Goal: Information Seeking & Learning: Learn about a topic

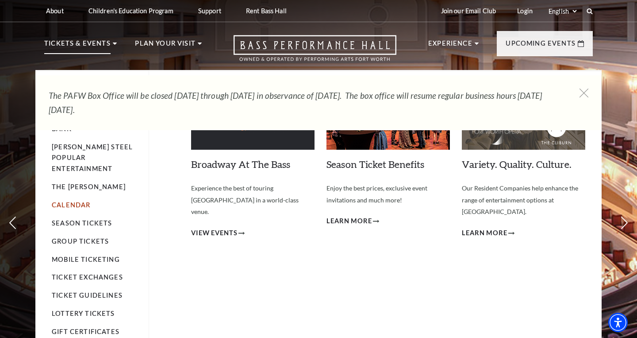
click at [73, 201] on link "Calendar" at bounding box center [71, 205] width 38 height 8
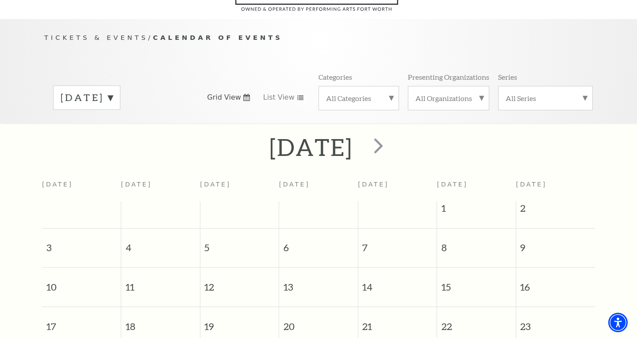
scroll to position [78, 0]
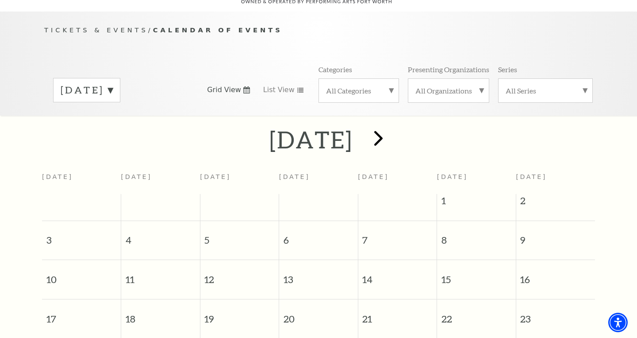
click at [391, 125] on span "next" at bounding box center [378, 137] width 25 height 25
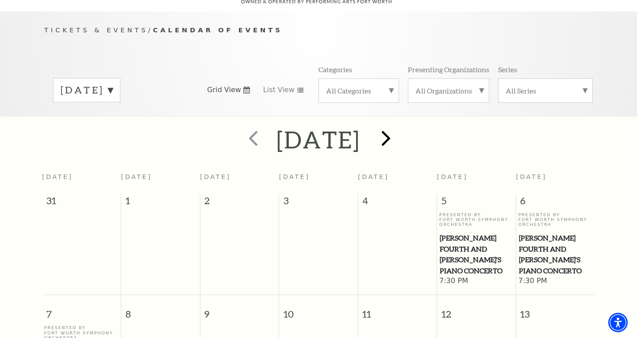
click at [410, 125] on div at bounding box center [385, 139] width 49 height 31
click at [399, 127] on span "next" at bounding box center [385, 137] width 25 height 25
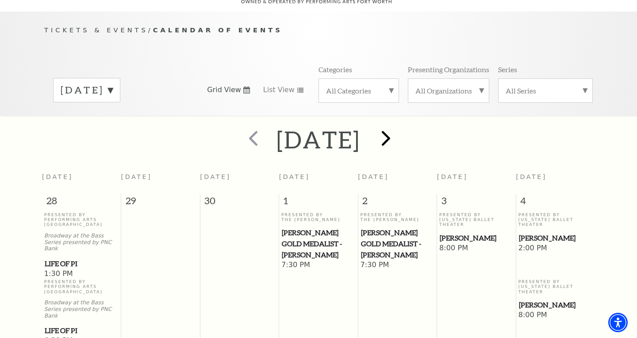
click at [399, 126] on span "next" at bounding box center [385, 137] width 25 height 25
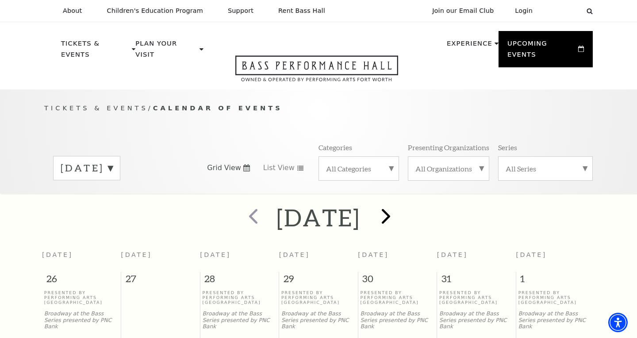
scroll to position [0, 0]
click at [399, 205] on span "next" at bounding box center [385, 215] width 25 height 25
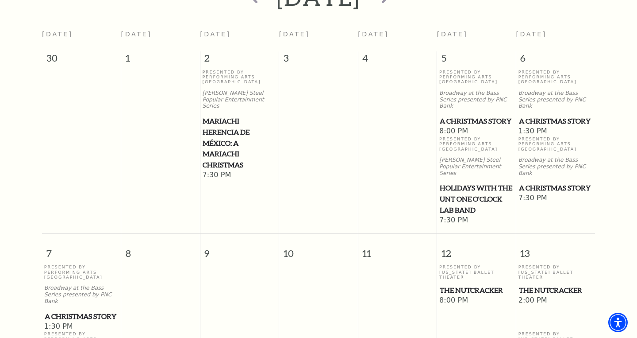
scroll to position [218, 0]
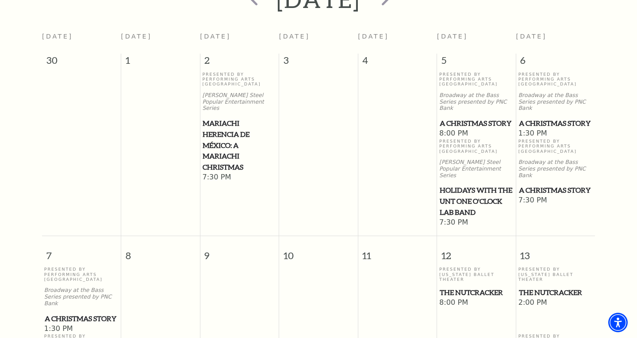
click at [545, 118] on span "A Christmas Story" at bounding box center [556, 123] width 74 height 11
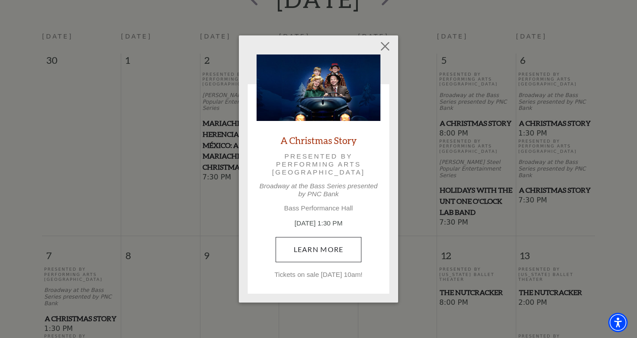
click at [323, 250] on link "Learn More" at bounding box center [319, 249] width 86 height 25
click at [386, 46] on button "Close" at bounding box center [385, 46] width 17 height 17
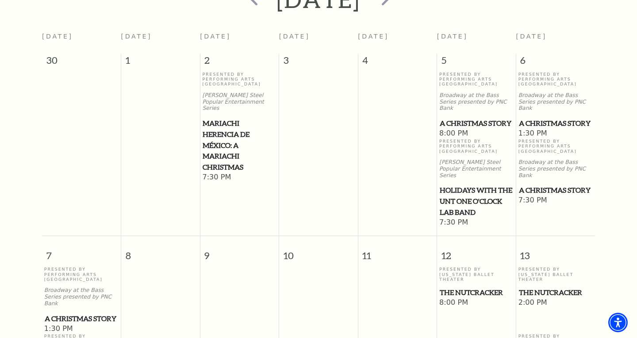
click at [477, 184] on span "Holidays with the UNT One O'Clock Lab Band" at bounding box center [476, 200] width 73 height 33
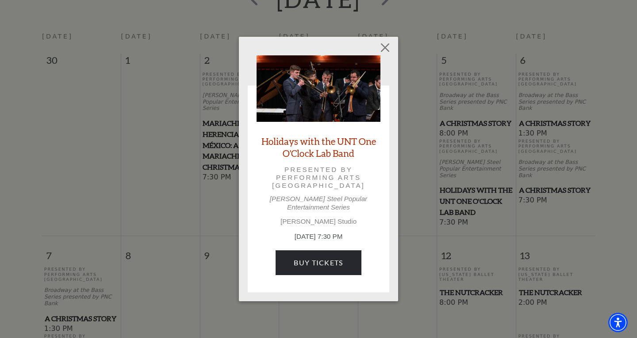
click at [324, 157] on link "Holidays with the UNT One O'Clock Lab Band" at bounding box center [319, 147] width 124 height 24
click at [385, 50] on button "Close" at bounding box center [385, 47] width 17 height 17
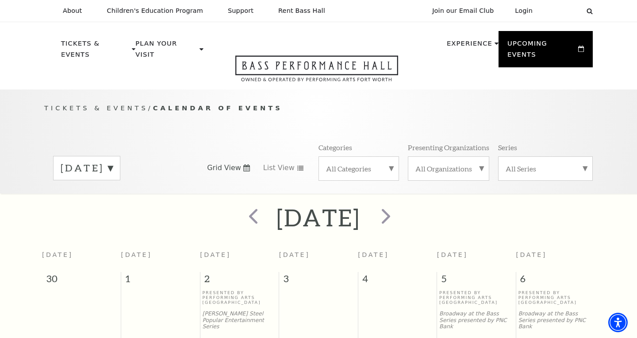
scroll to position [0, 0]
click at [241, 206] on span "prev" at bounding box center [253, 215] width 25 height 25
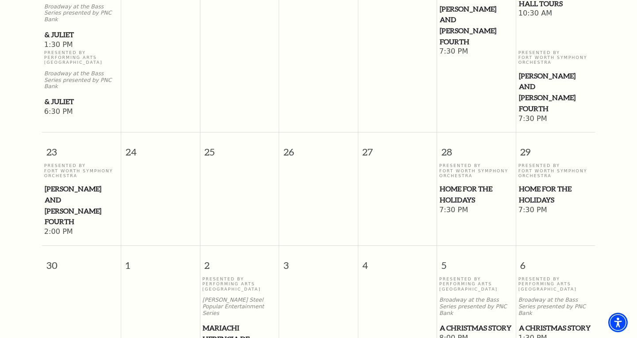
scroll to position [847, 0]
click at [539, 184] on span "Home for the Holidays" at bounding box center [556, 195] width 74 height 22
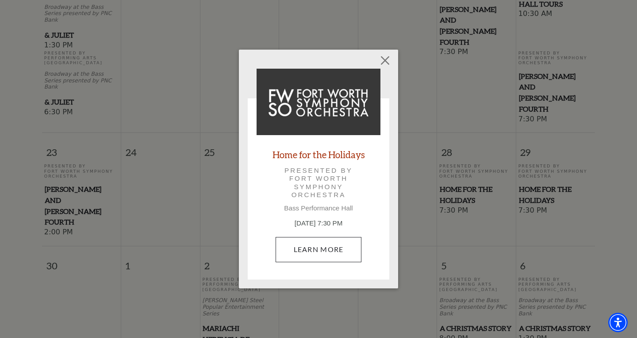
click at [314, 244] on link "Learn More" at bounding box center [319, 249] width 86 height 25
click at [384, 61] on button "Close" at bounding box center [385, 60] width 17 height 17
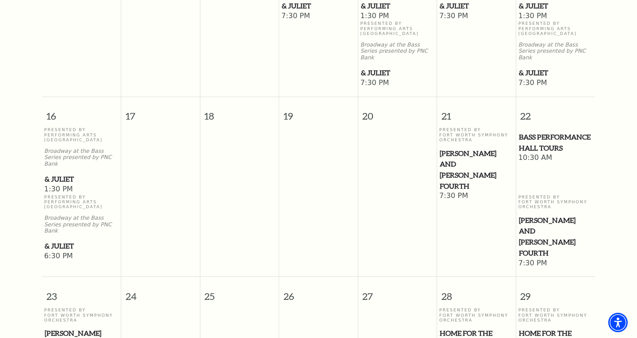
scroll to position [703, 0]
